Goal: Transaction & Acquisition: Obtain resource

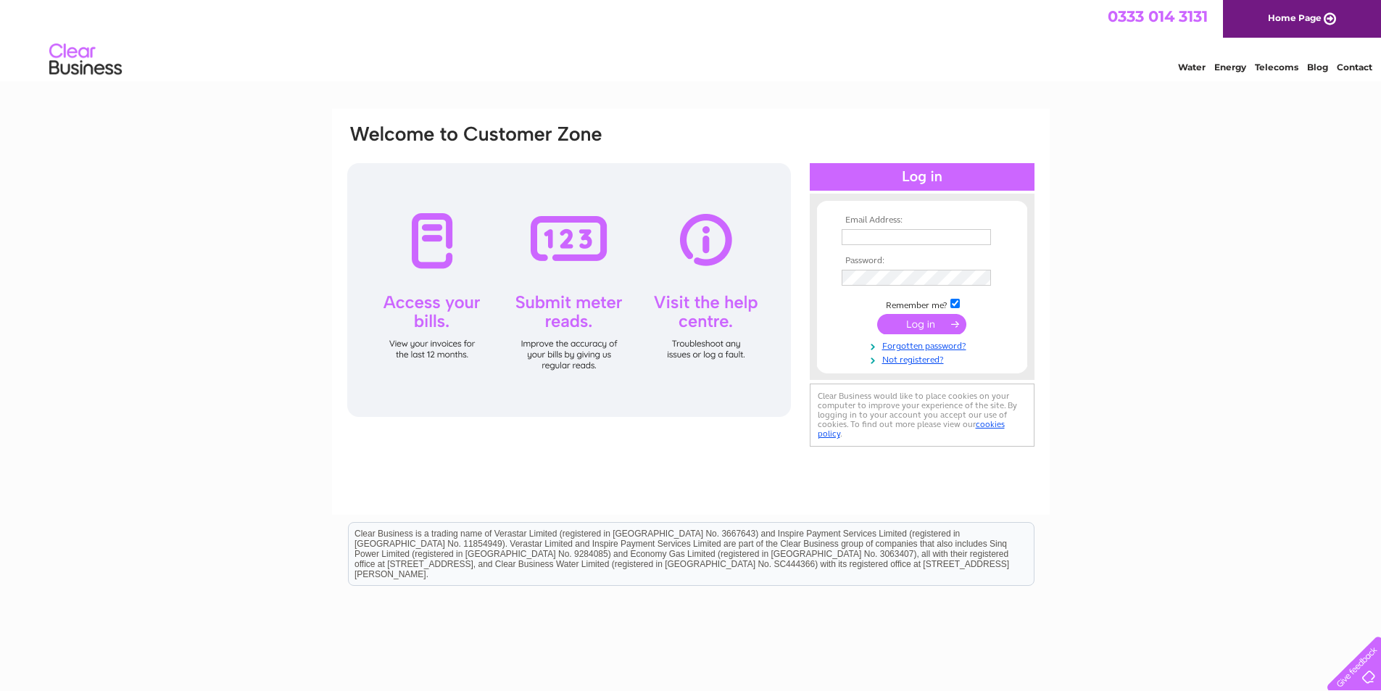
type input "mcculloch@ardwallfarms.co.uk"
click at [930, 325] on input "submit" at bounding box center [921, 324] width 89 height 20
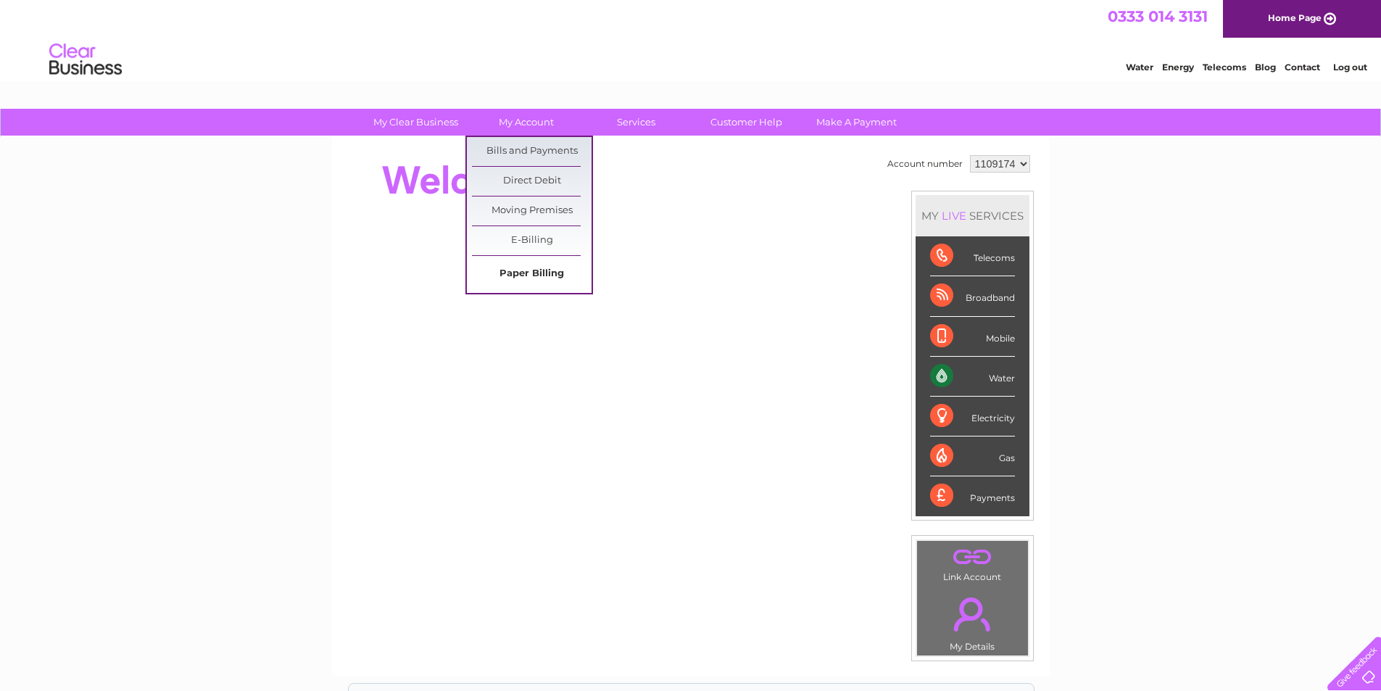
click at [543, 273] on link "Paper Billing" at bounding box center [532, 274] width 120 height 29
click at [516, 117] on link "My Account" at bounding box center [526, 122] width 120 height 27
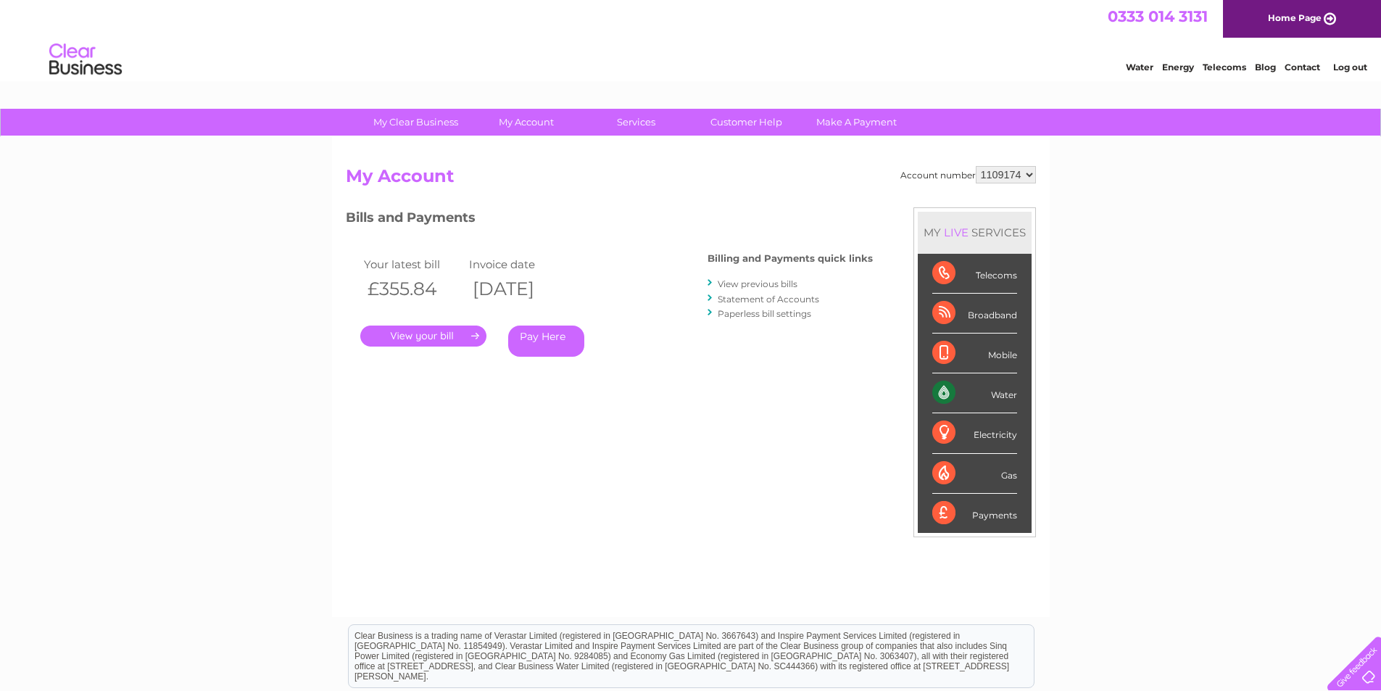
click at [516, 117] on link "My Account" at bounding box center [526, 122] width 120 height 27
click at [1013, 177] on select "1109174 1111171 1116544 1117097 1154398" at bounding box center [1006, 174] width 60 height 17
select select "1154398"
click at [977, 166] on select "1109174 1111171 1116544 1117097 1154398" at bounding box center [1006, 174] width 60 height 17
click at [404, 334] on link "." at bounding box center [423, 336] width 126 height 21
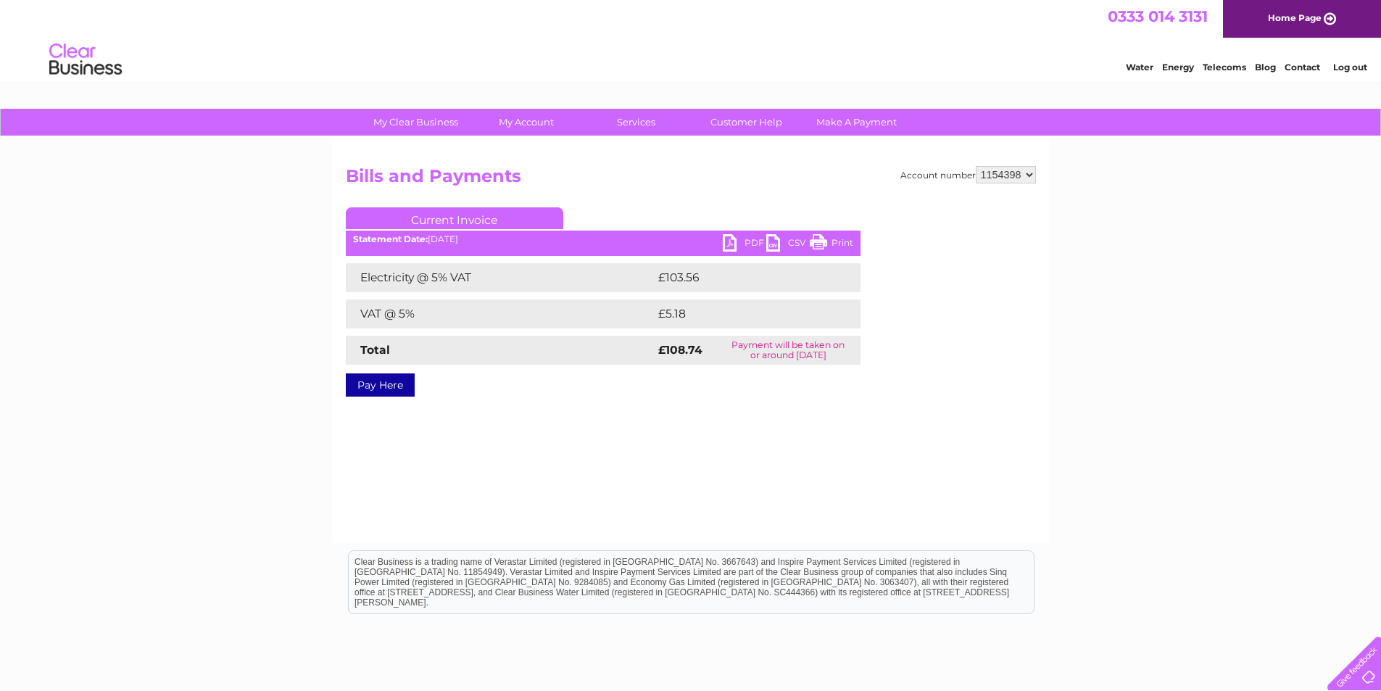
click at [742, 239] on link "PDF" at bounding box center [745, 244] width 44 height 21
